Goal: Information Seeking & Learning: Learn about a topic

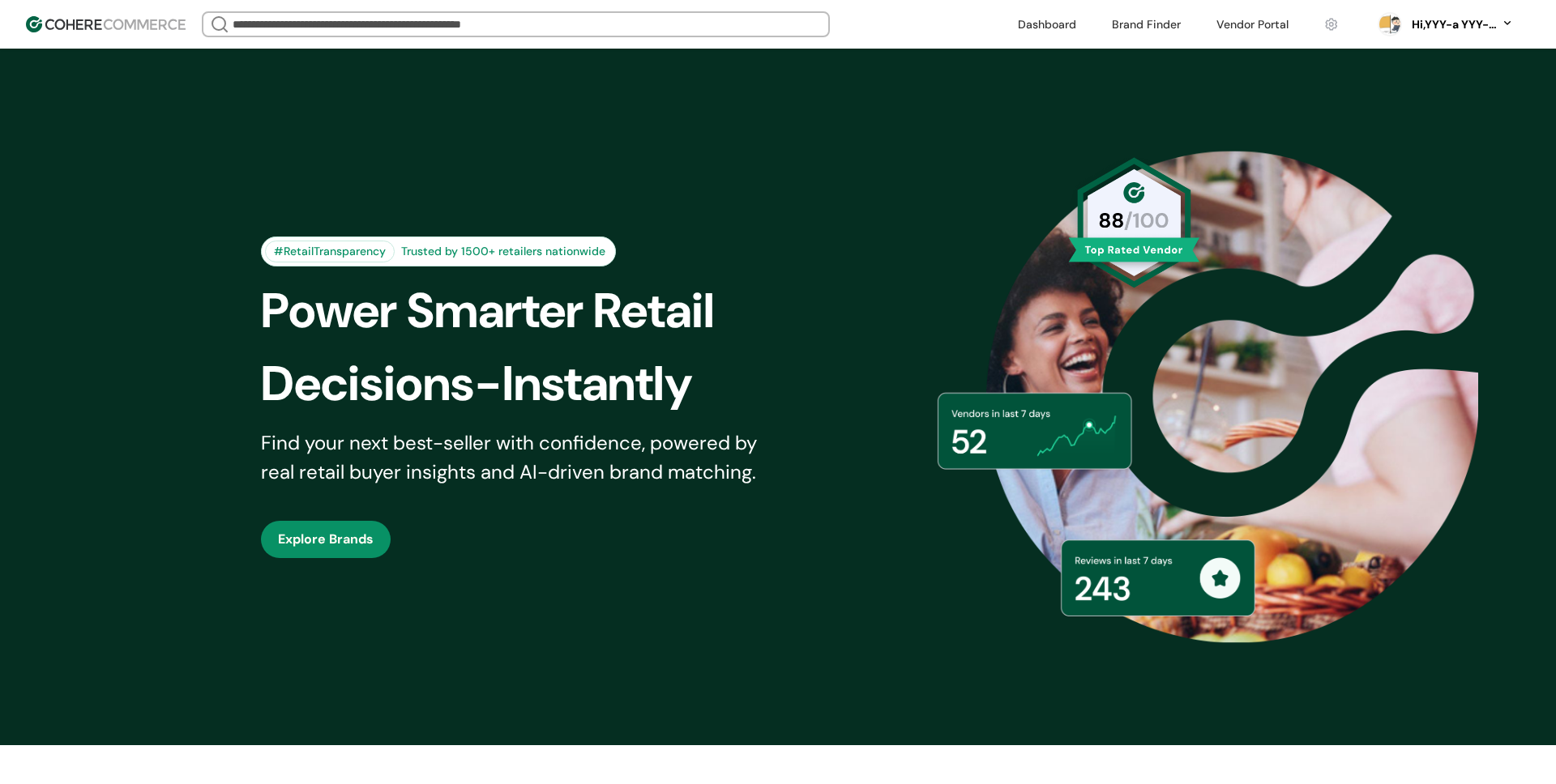
click at [1148, 19] on link at bounding box center [1146, 24] width 88 height 24
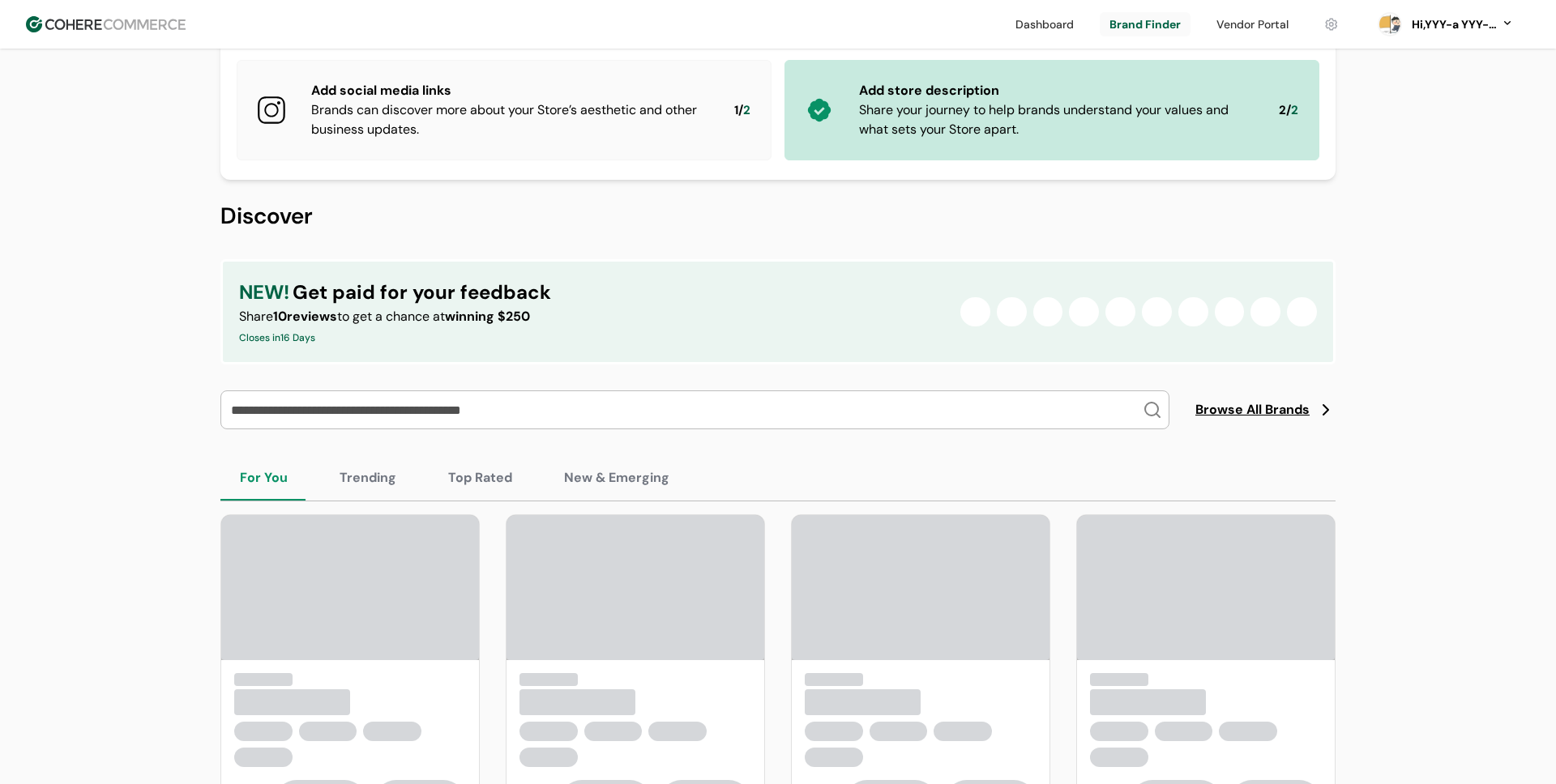
scroll to position [225, 0]
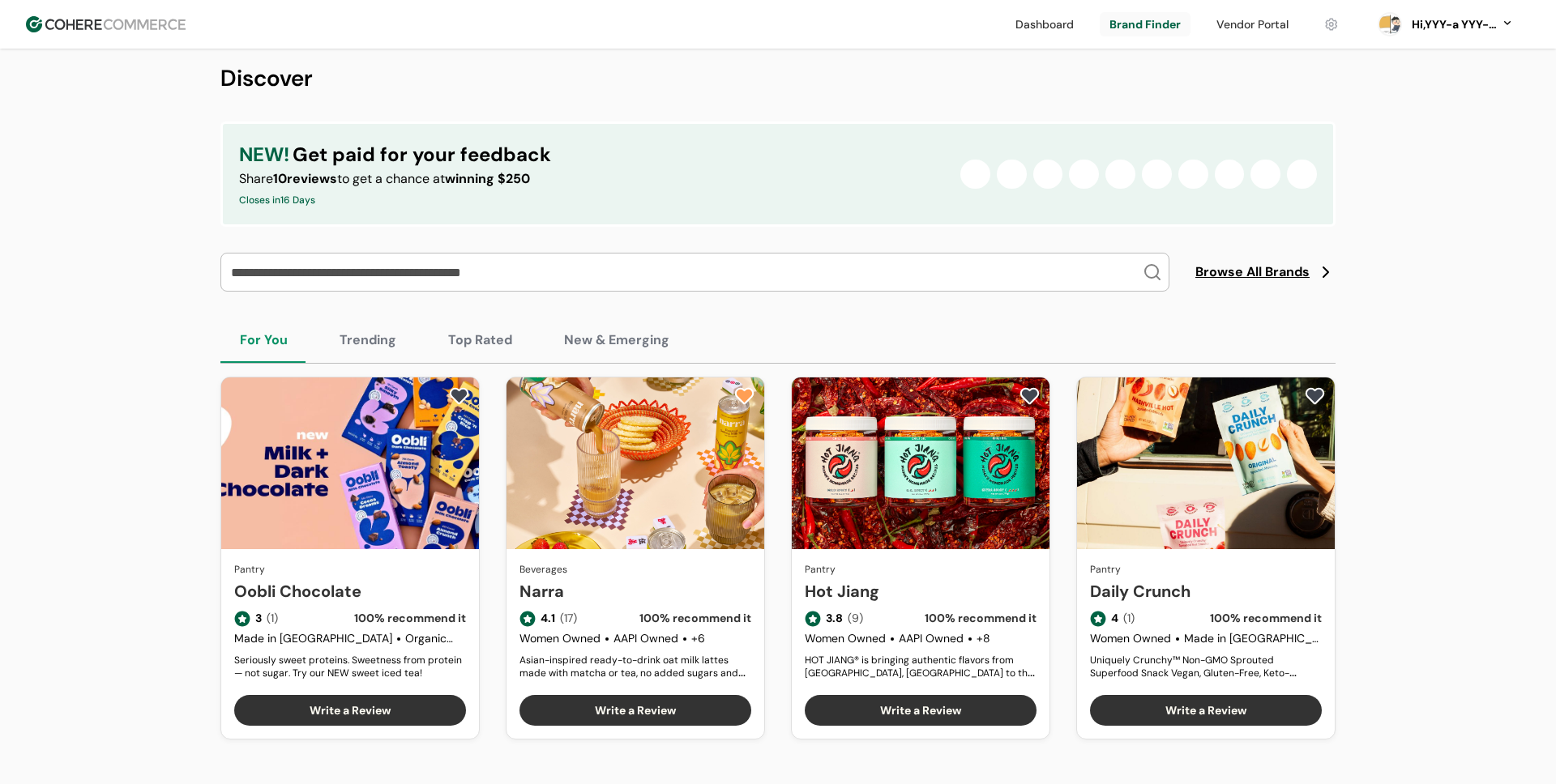
click at [478, 345] on button "Top Rated" at bounding box center [479, 340] width 103 height 45
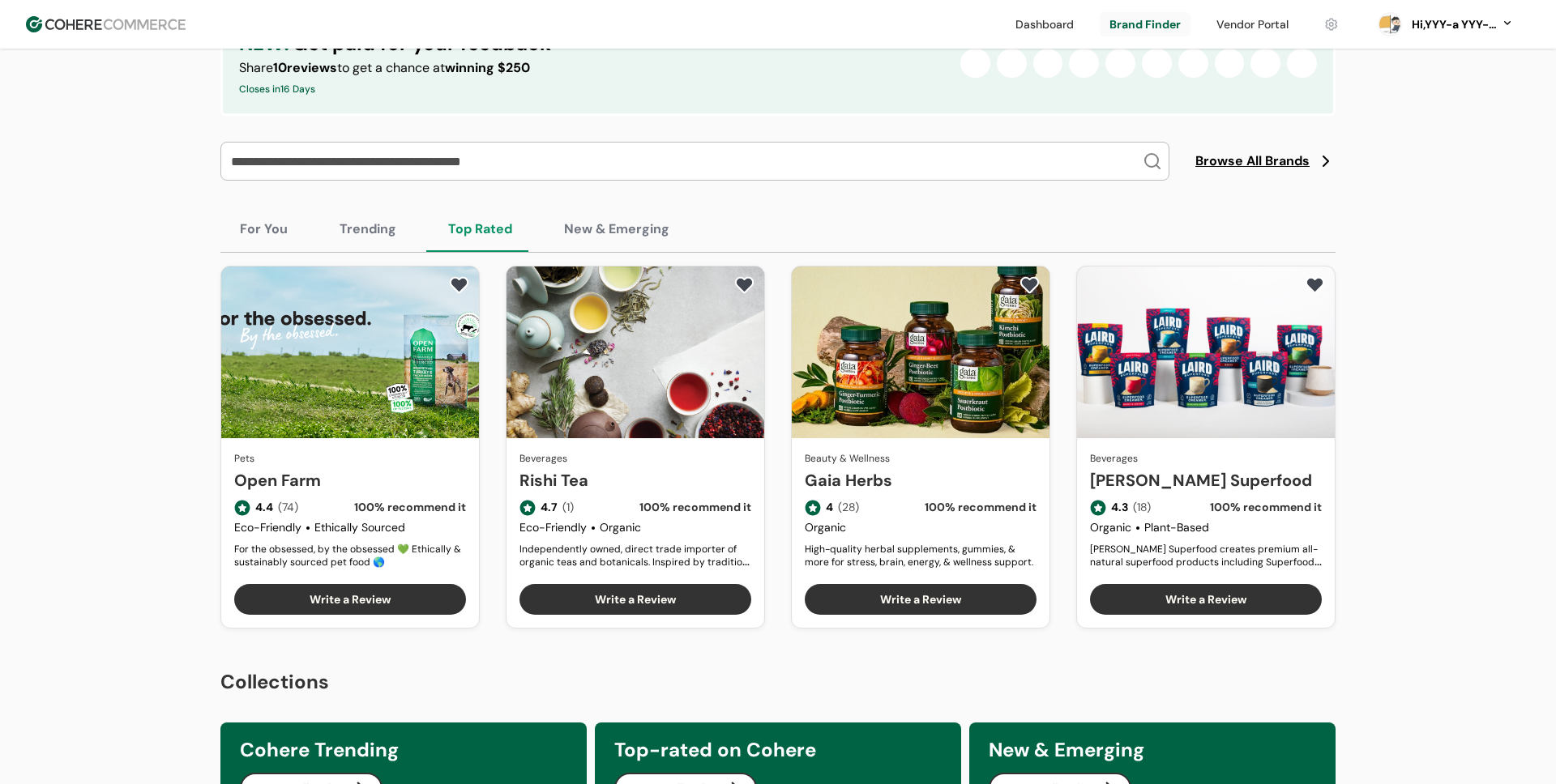
scroll to position [346, 0]
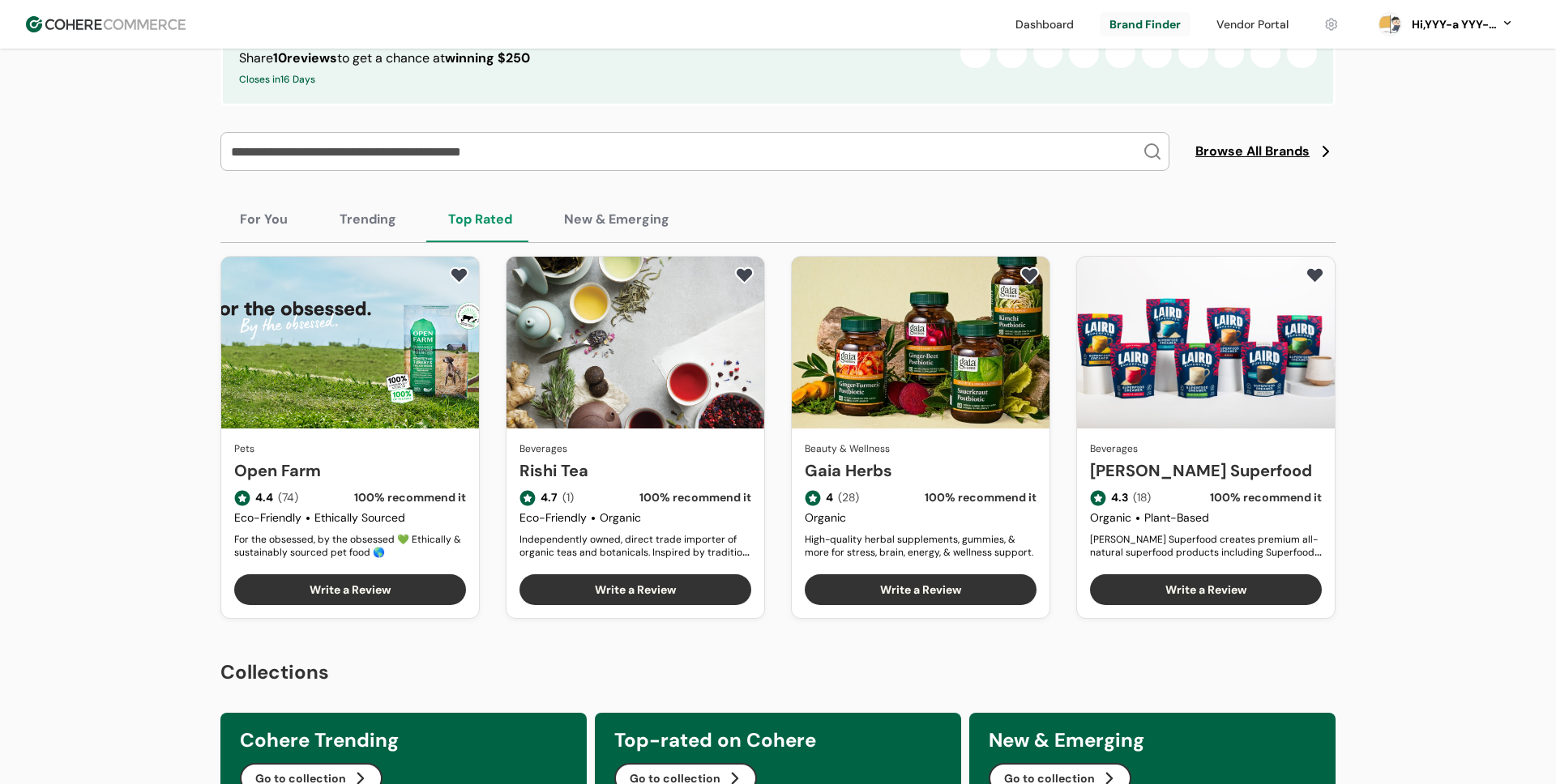
click at [837, 459] on link "Gaia Herbs" at bounding box center [921, 471] width 232 height 24
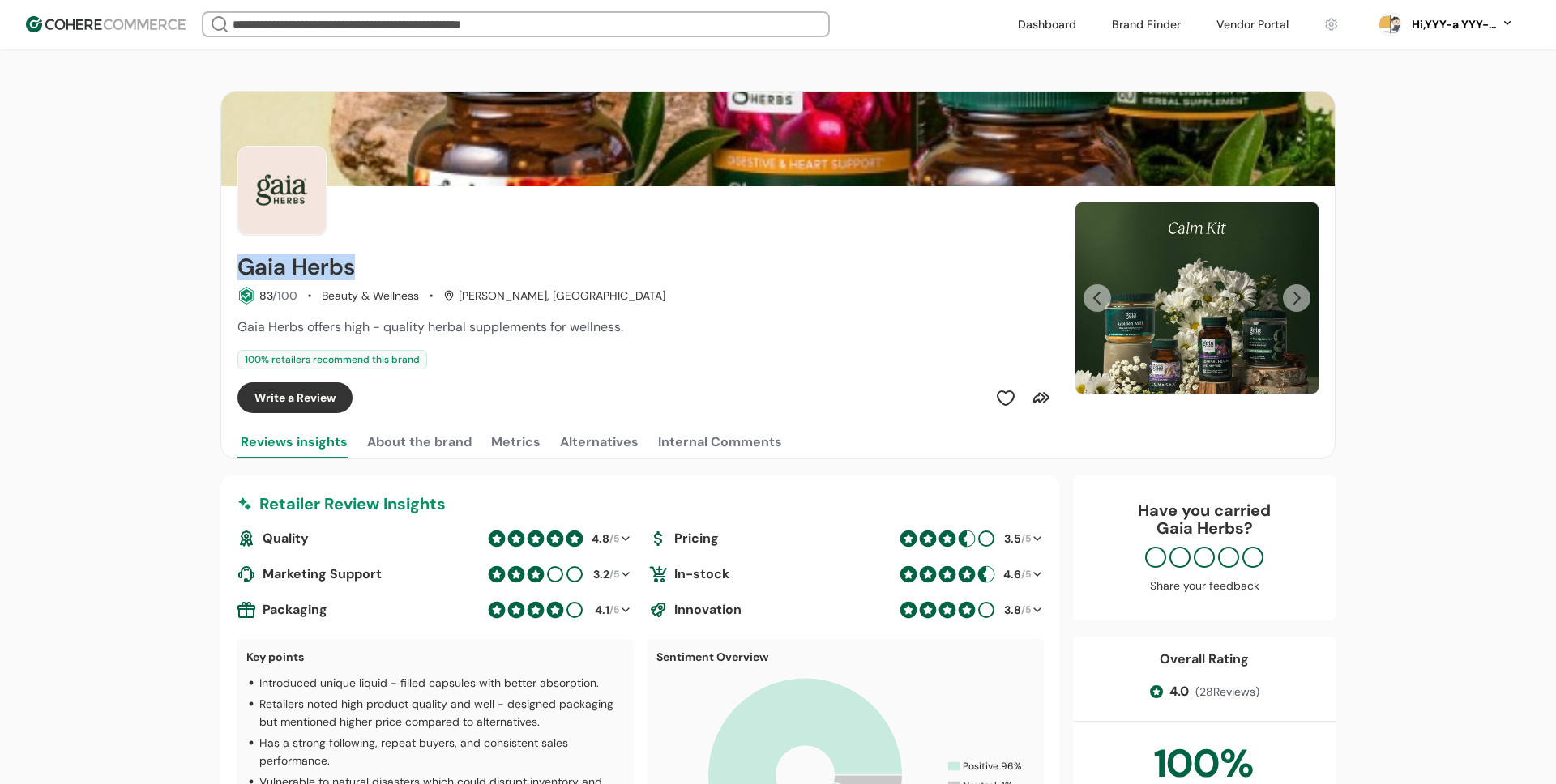
drag, startPoint x: 359, startPoint y: 272, endPoint x: 236, endPoint y: 271, distance: 123.0
click at [236, 271] on div "Gaia Herbs 83 /100 Beauty & Wellness Fletcher, NC Gaia Herbs offers high - qual…" at bounding box center [778, 299] width 1114 height 227
copy h2 "Gaia Herbs"
drag, startPoint x: 593, startPoint y: 260, endPoint x: 1312, endPoint y: 18, distance: 758.6
click at [593, 260] on div "Gaia Herbs" at bounding box center [646, 267] width 819 height 26
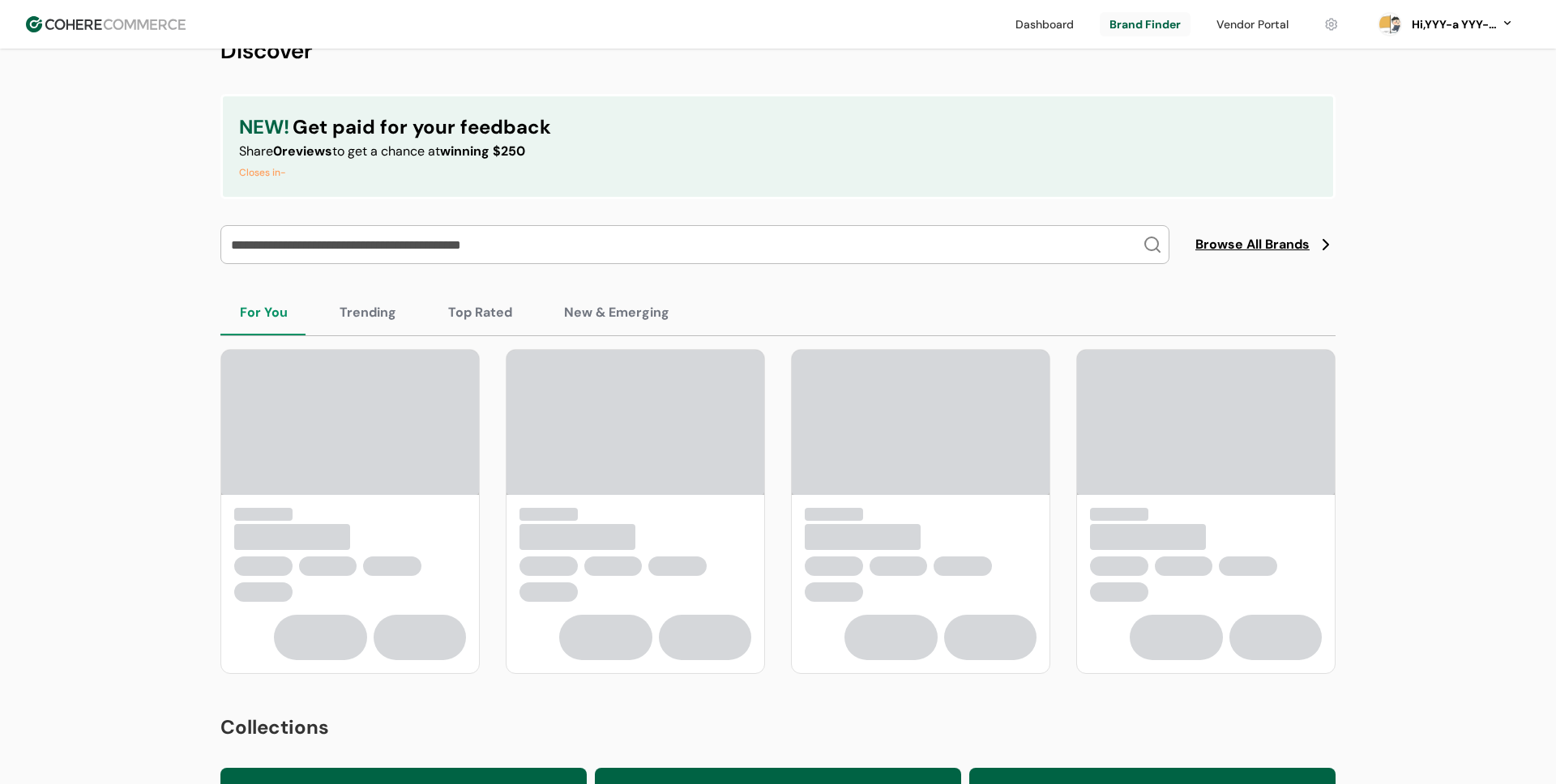
scroll to position [266, 0]
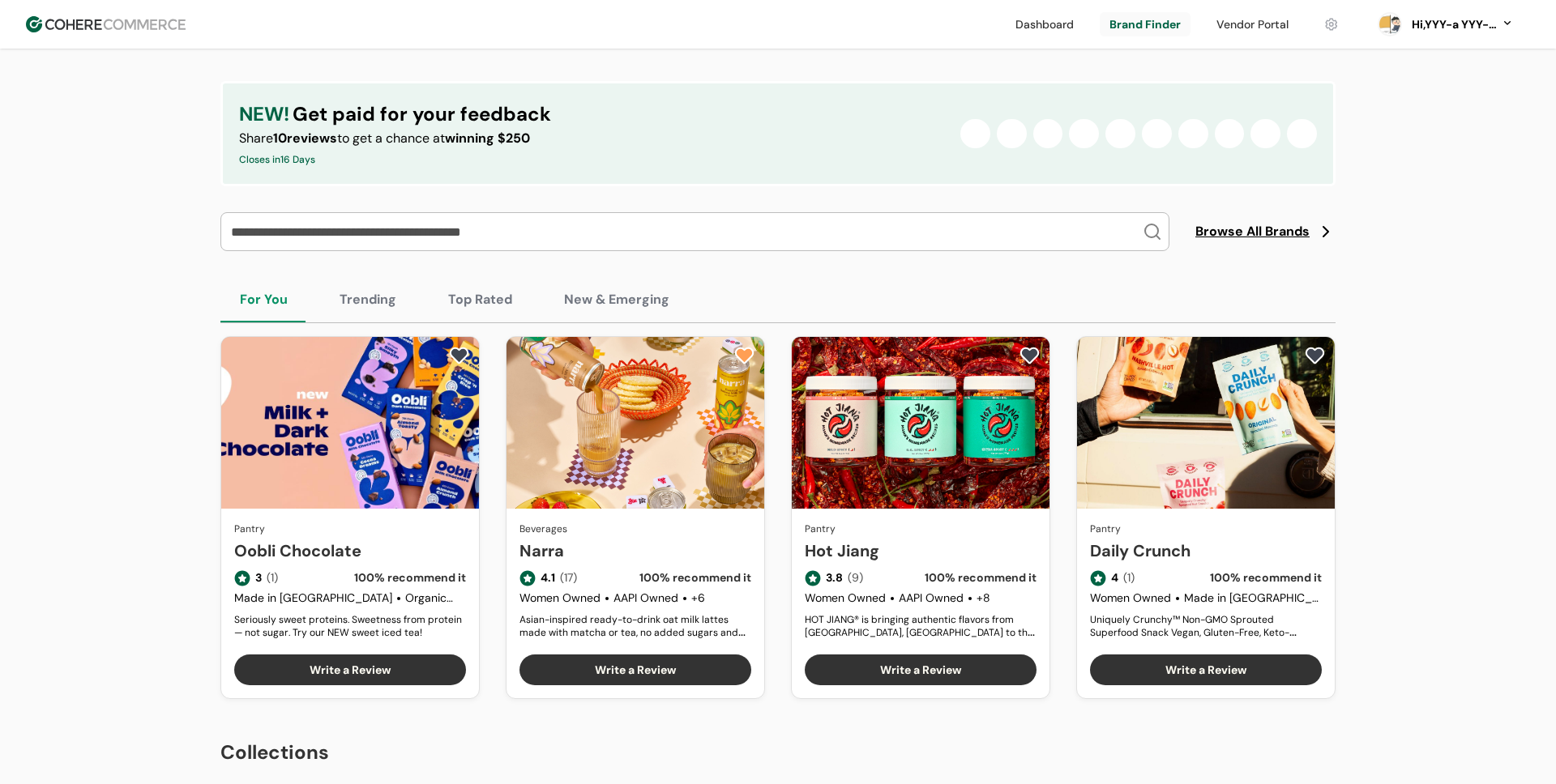
click at [389, 538] on link "Oobli Chocolate" at bounding box center [351, 550] width 232 height 24
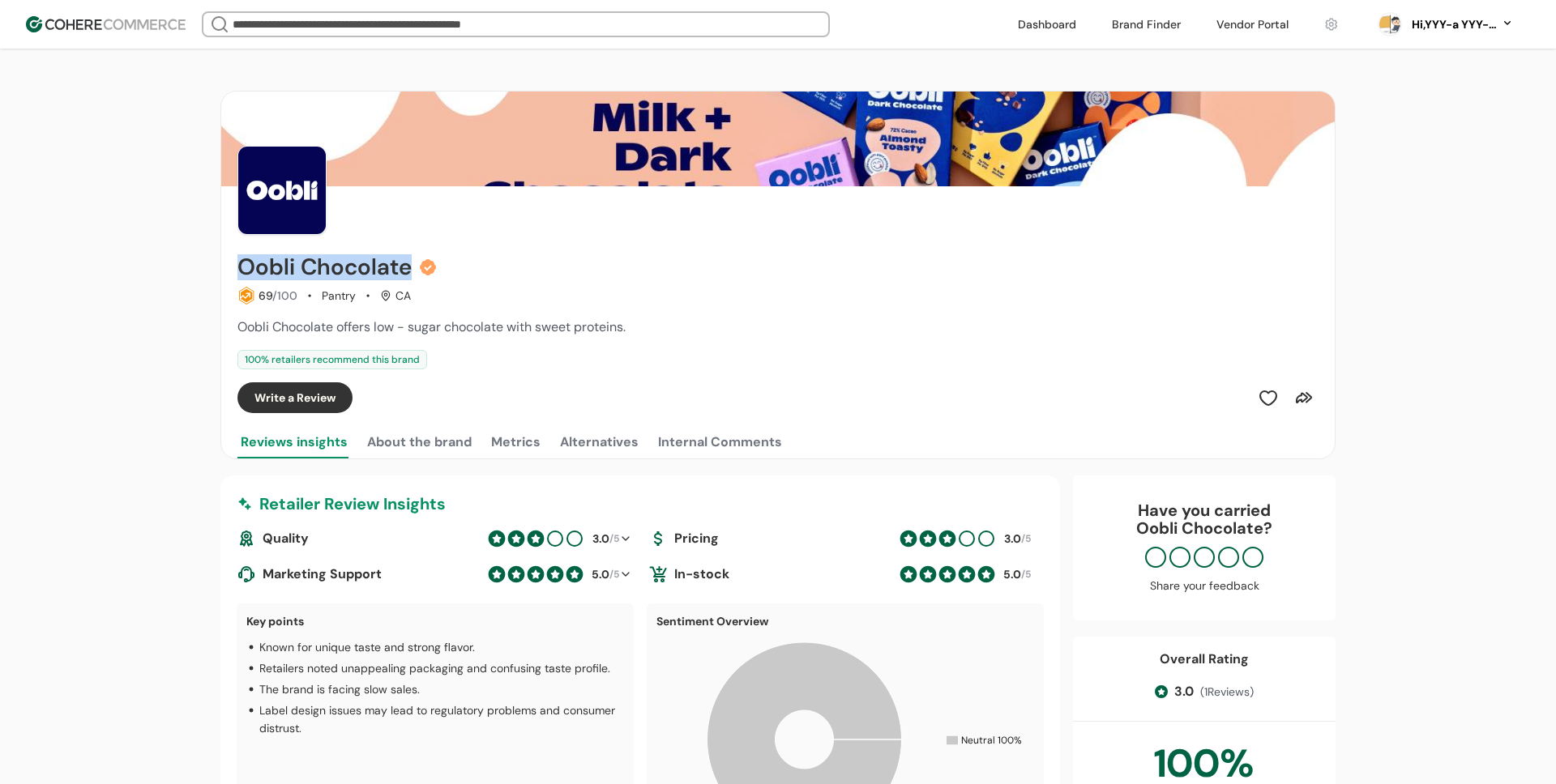
drag, startPoint x: 241, startPoint y: 271, endPoint x: 406, endPoint y: 270, distance: 165.0
click at [406, 270] on h2 "Oobli Chocolate" at bounding box center [325, 267] width 174 height 26
copy h2 "Oobli Chocolate"
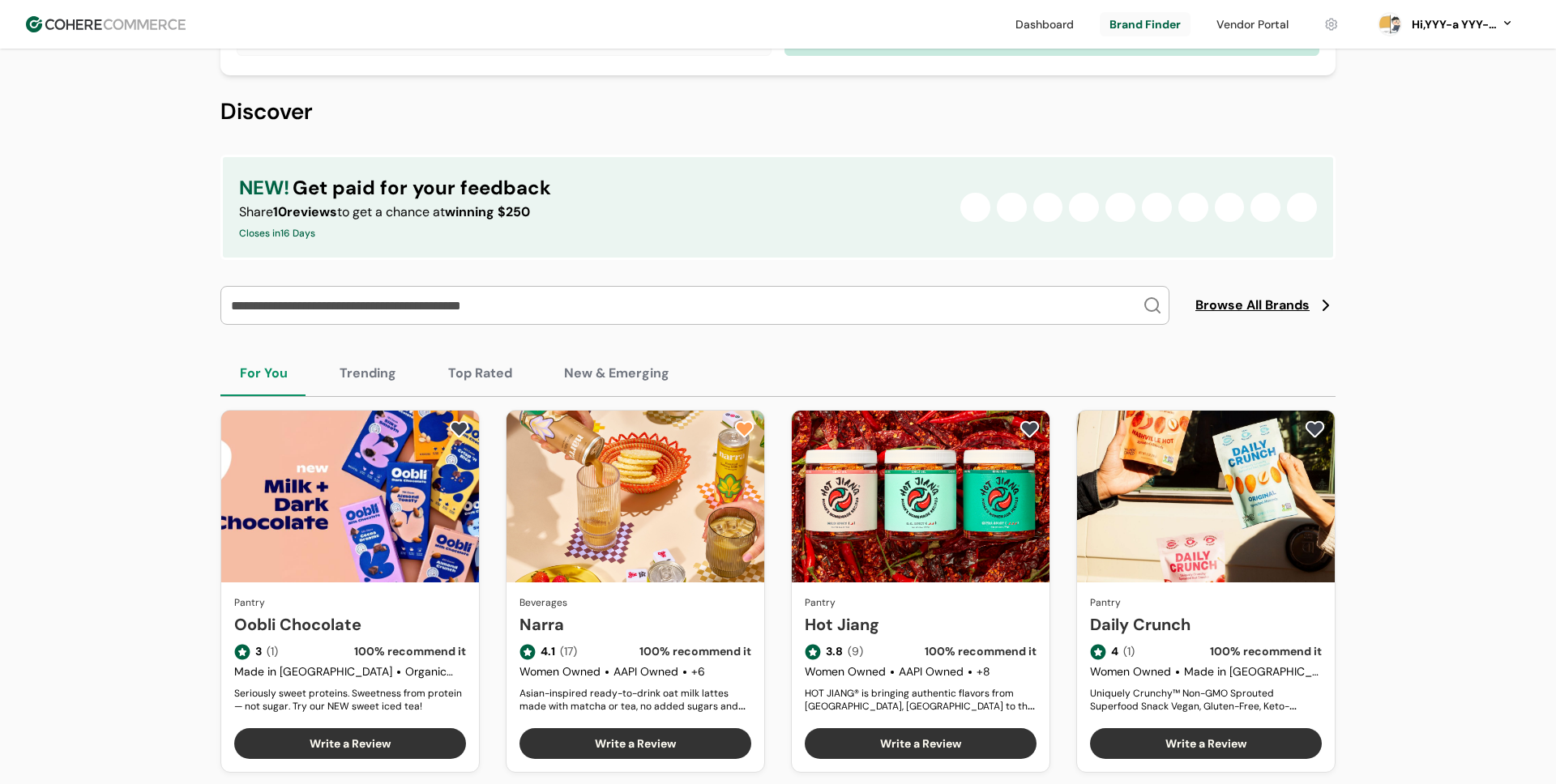
scroll to position [193, 0]
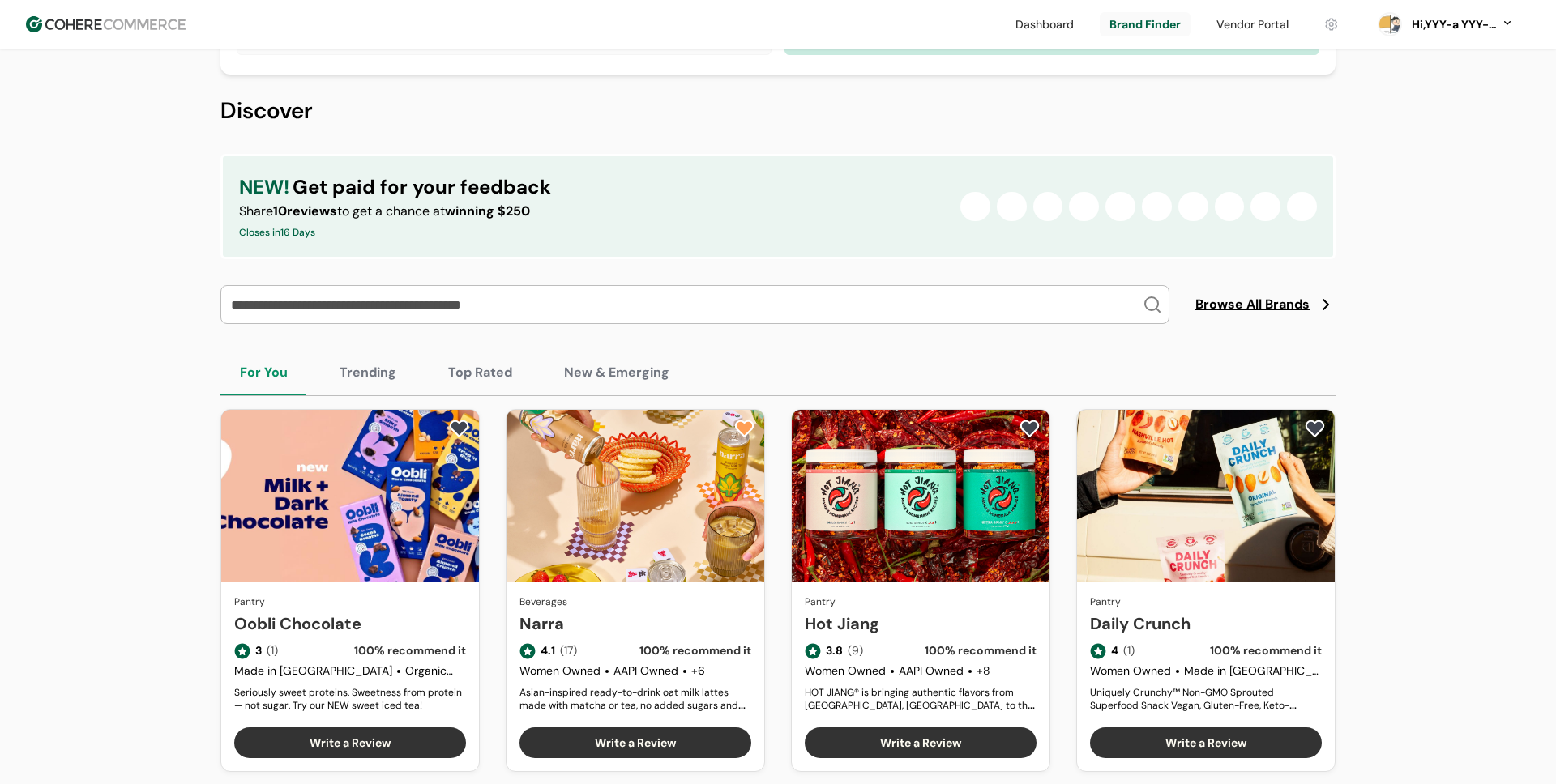
click at [616, 374] on button "New & Emerging" at bounding box center [617, 373] width 145 height 45
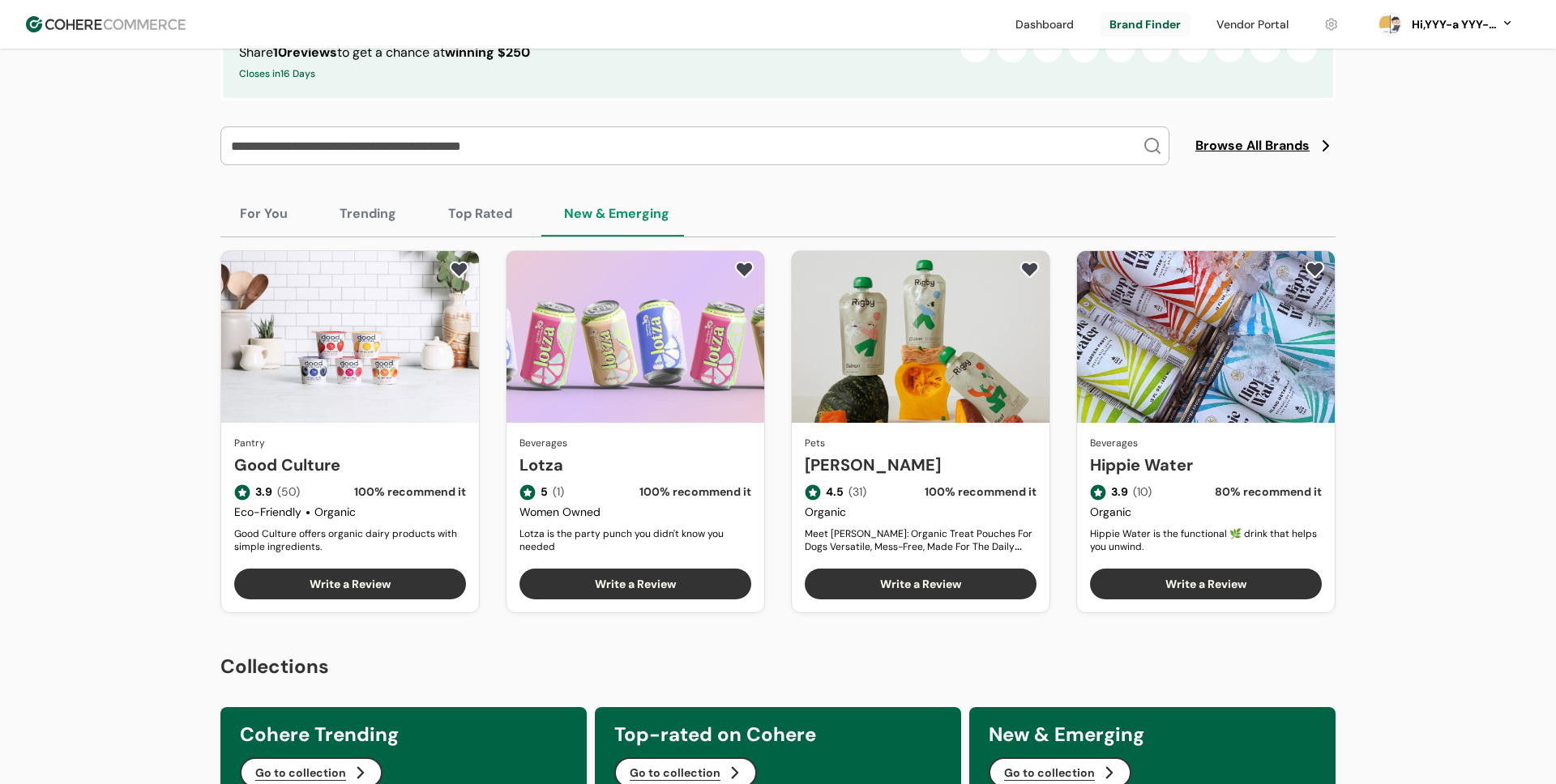
scroll to position [384, 0]
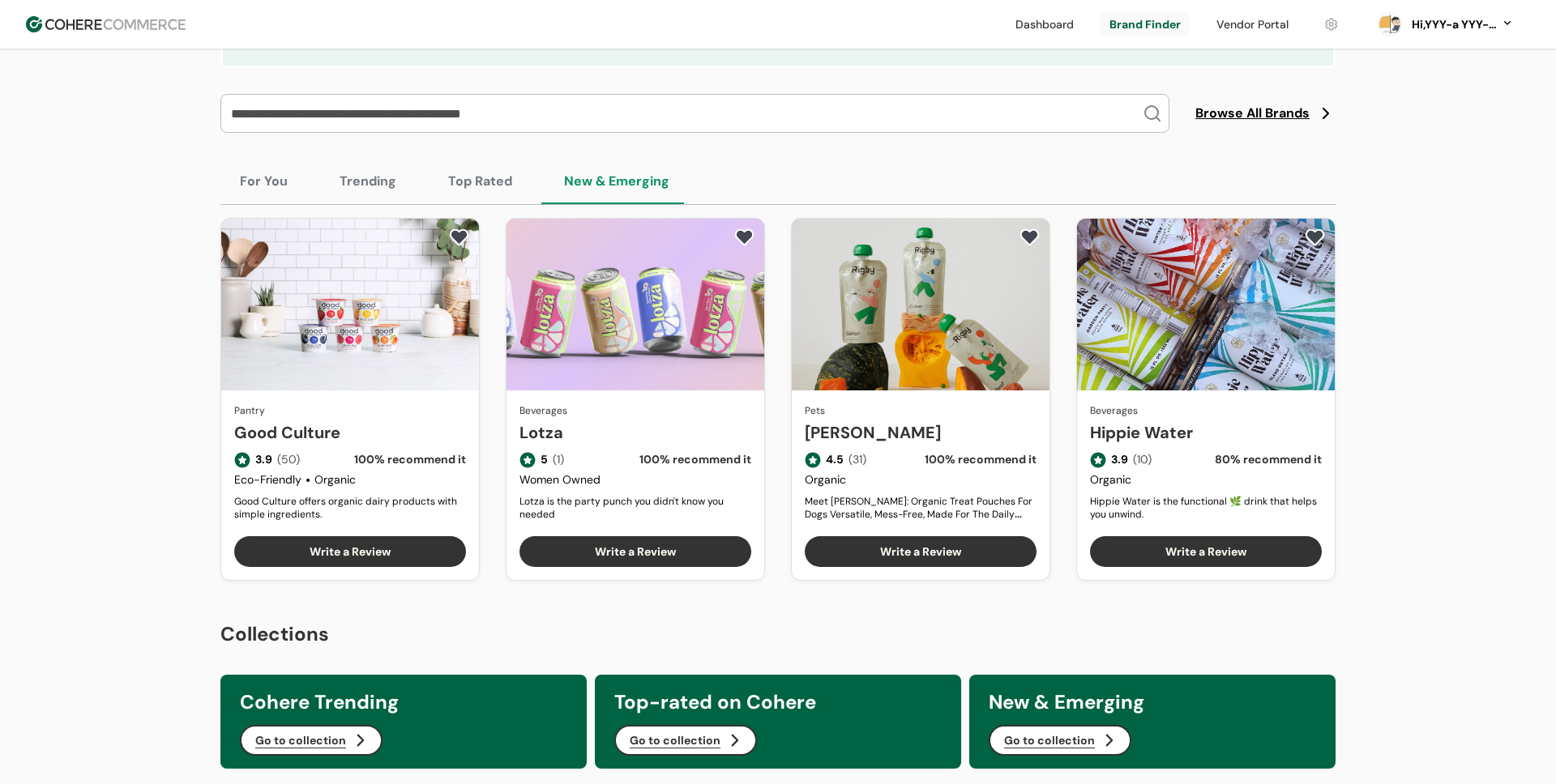
click at [345, 421] on link "Good Culture" at bounding box center [351, 433] width 232 height 24
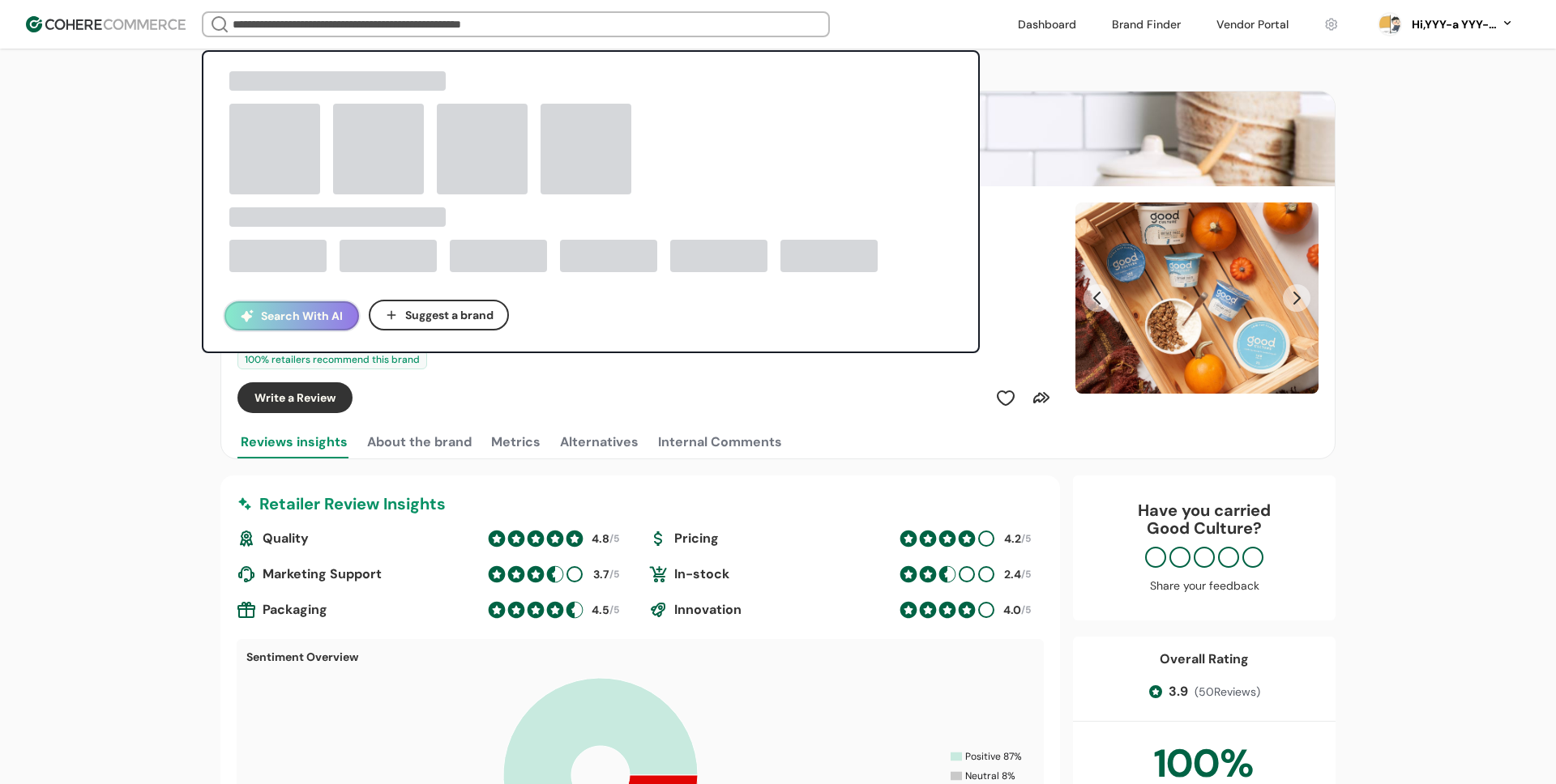
click at [440, 29] on input "search" at bounding box center [516, 24] width 573 height 22
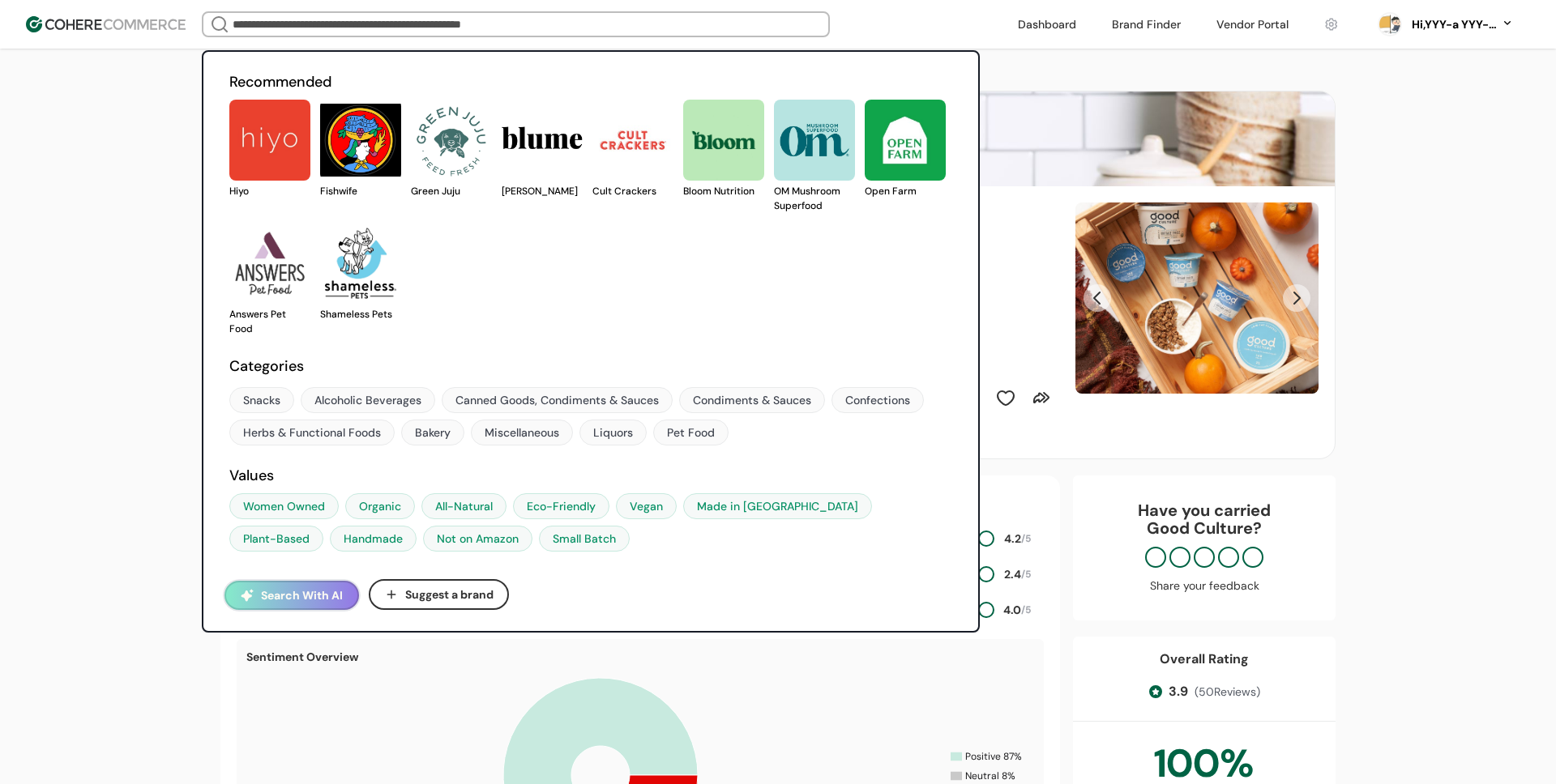
click at [320, 198] on link at bounding box center [320, 198] width 0 height 0
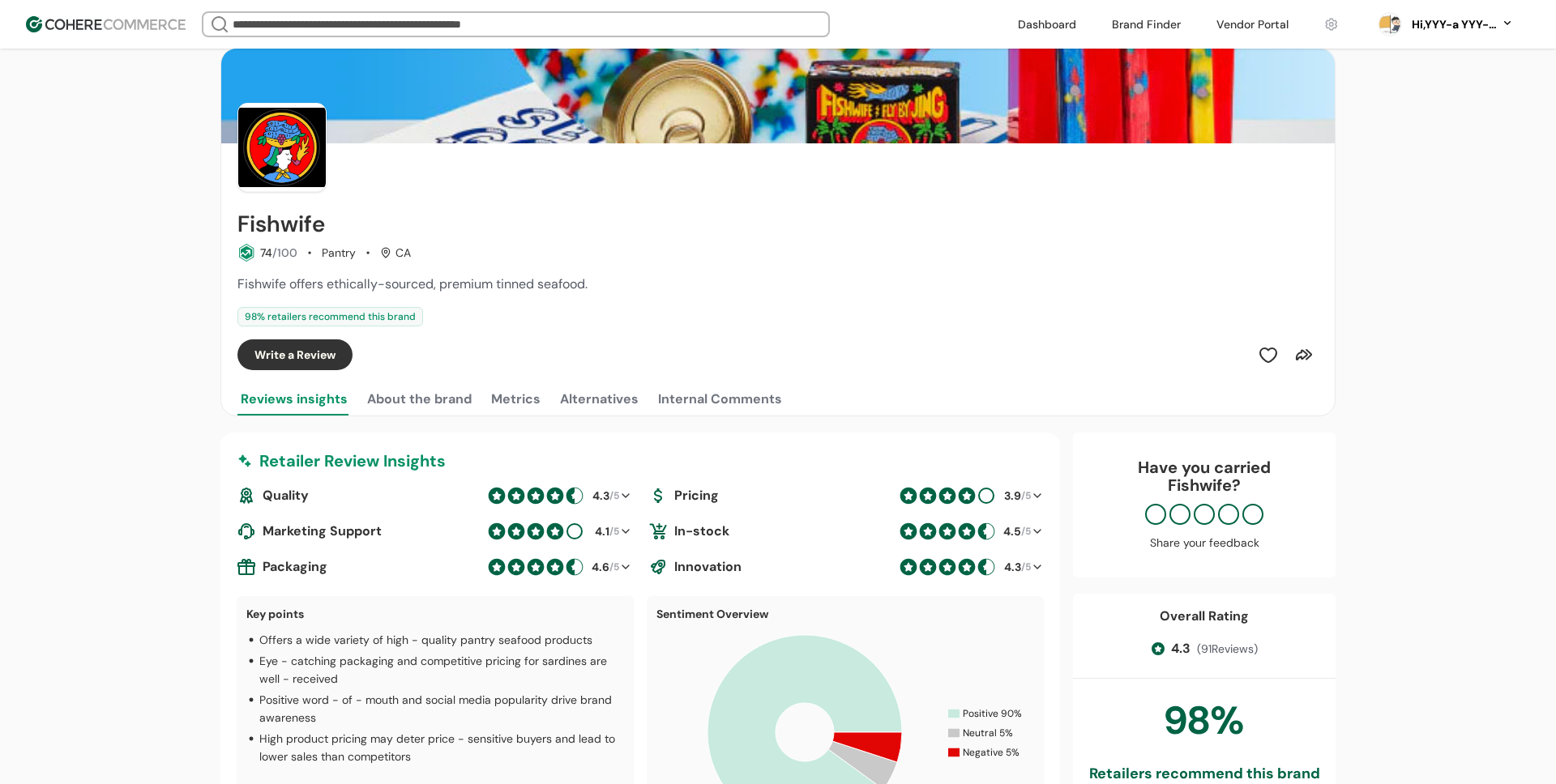
scroll to position [65, 0]
